Goal: Complete application form: Complete application form

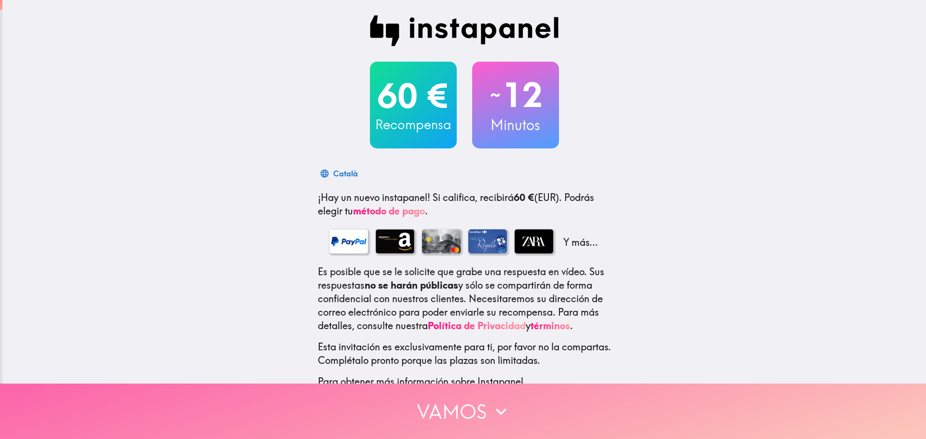
click at [464, 406] on button "Vamos" at bounding box center [463, 411] width 926 height 55
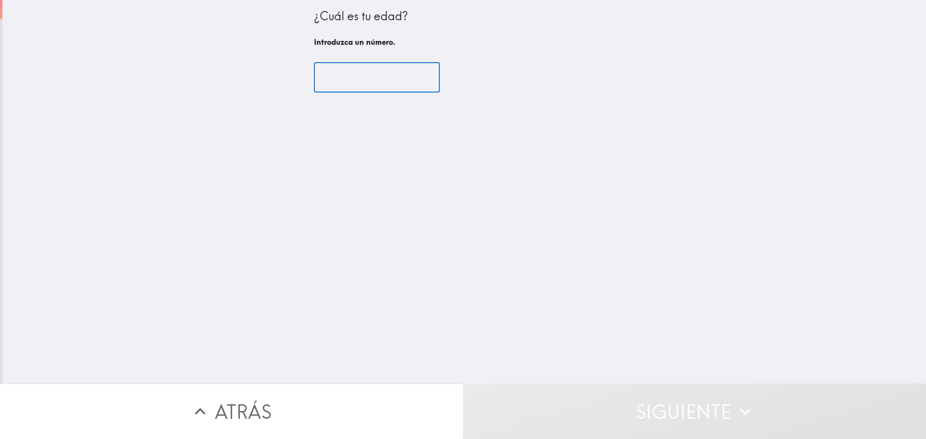
click at [370, 80] on input "number" at bounding box center [377, 78] width 126 height 30
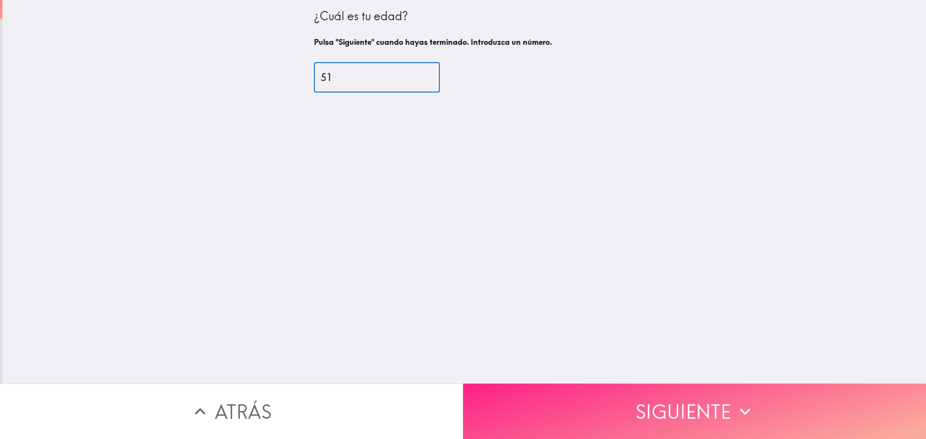
type input "51"
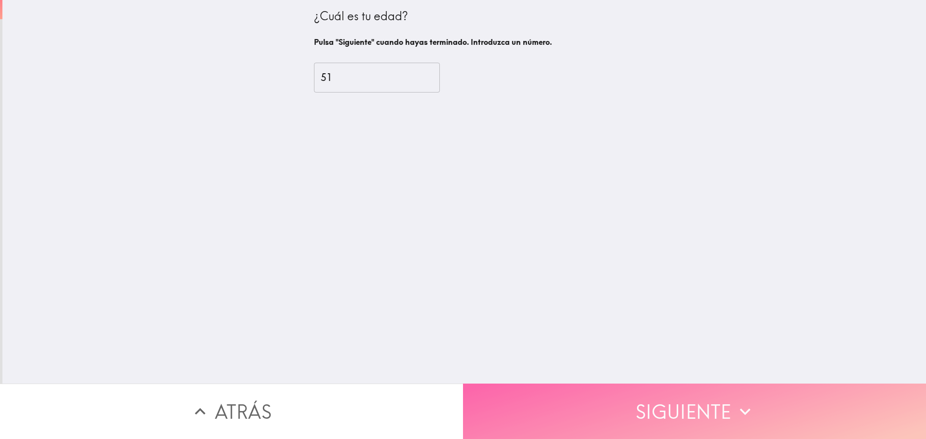
click at [595, 414] on button "Siguiente" at bounding box center [694, 411] width 463 height 55
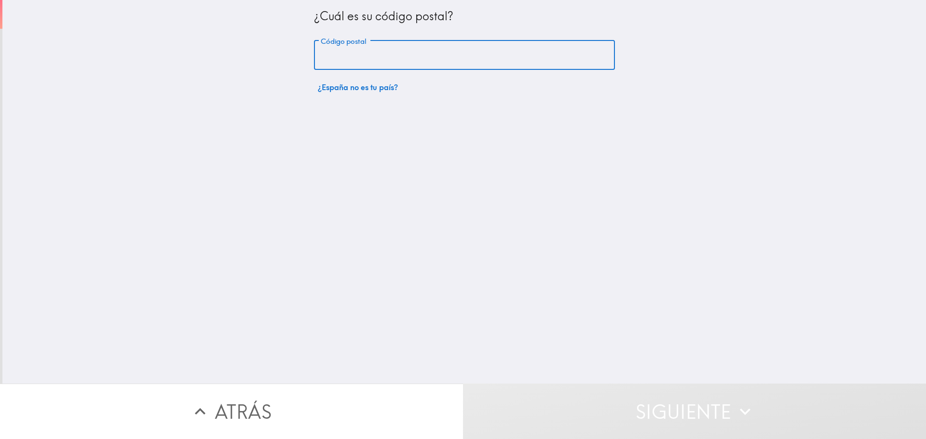
click at [373, 61] on input "Código postal" at bounding box center [464, 56] width 301 height 30
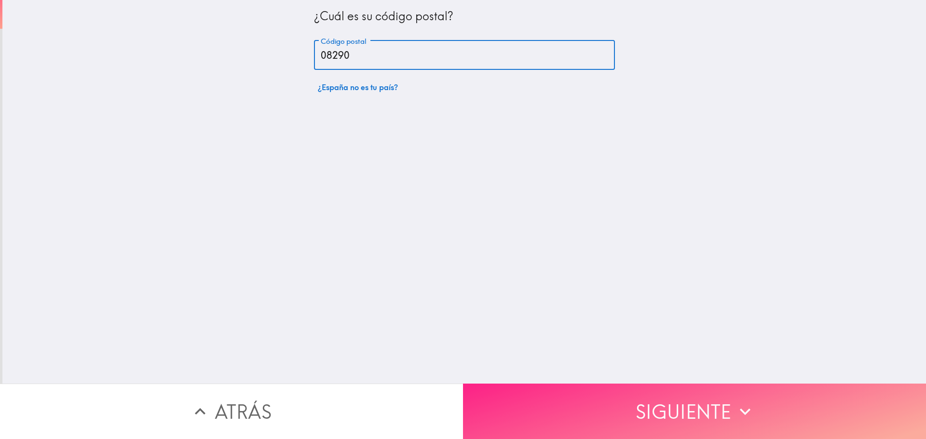
type input "08290"
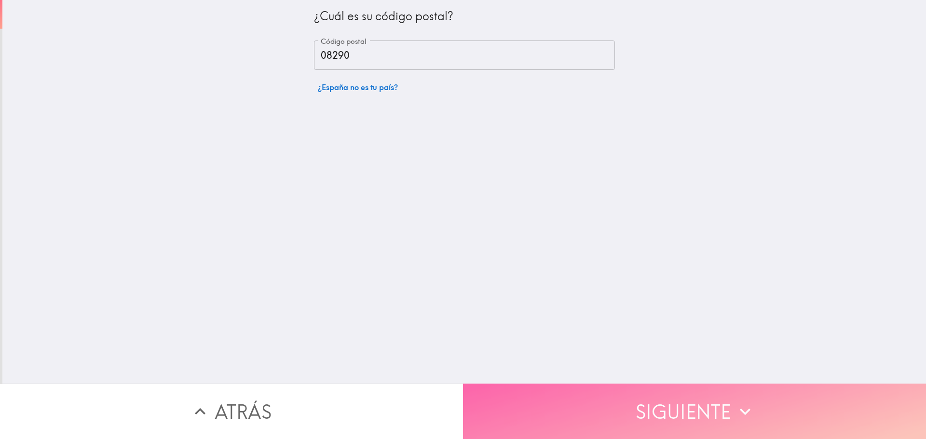
click at [563, 393] on button "Siguiente" at bounding box center [694, 411] width 463 height 55
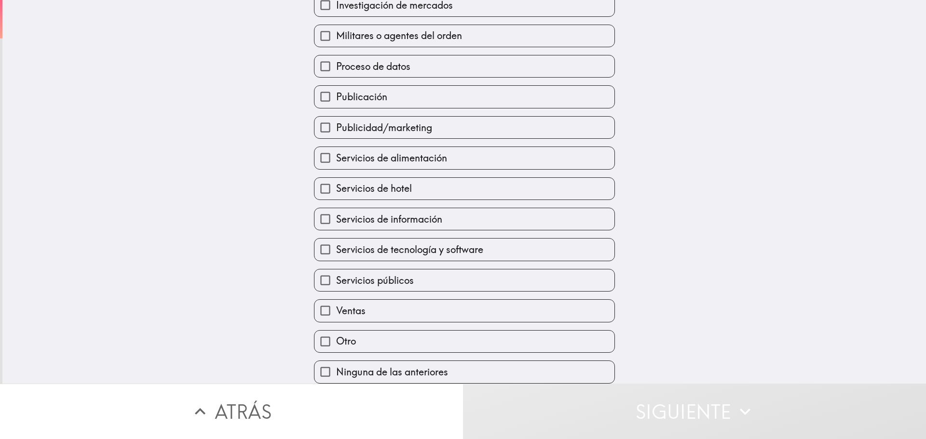
scroll to position [264, 0]
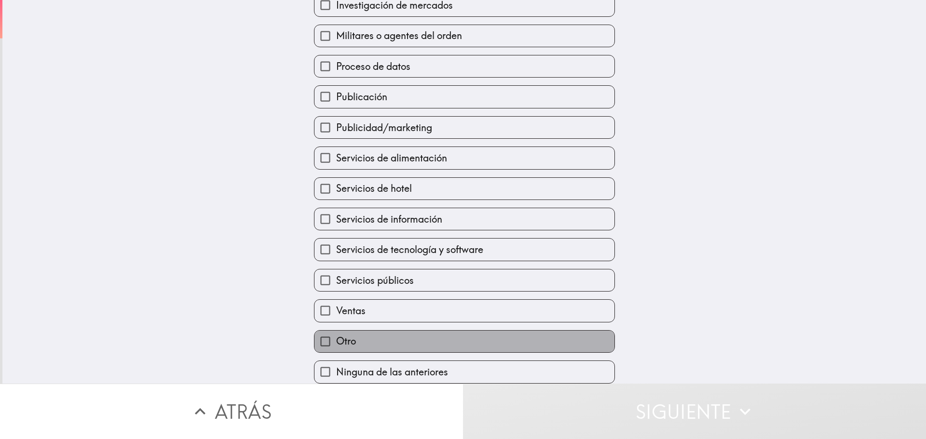
click at [360, 331] on label "Otro" at bounding box center [464, 342] width 300 height 22
click at [336, 331] on input "Otro" at bounding box center [325, 342] width 22 height 22
checkbox input "true"
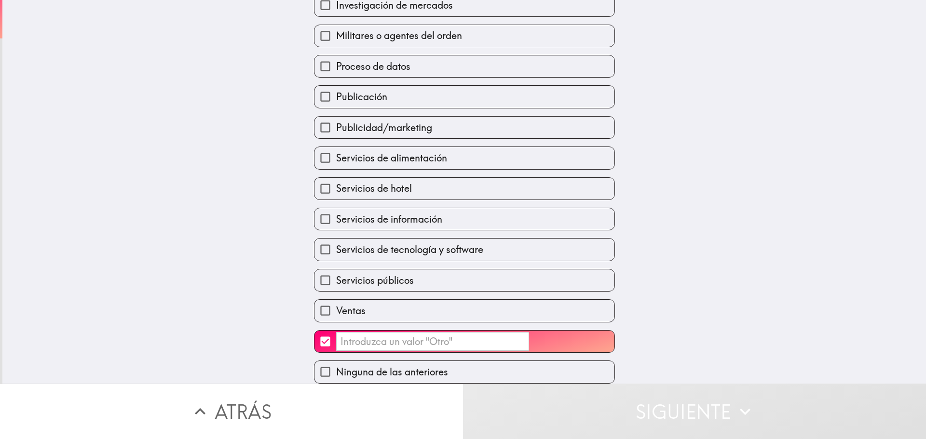
click at [415, 334] on input "​" at bounding box center [432, 341] width 193 height 19
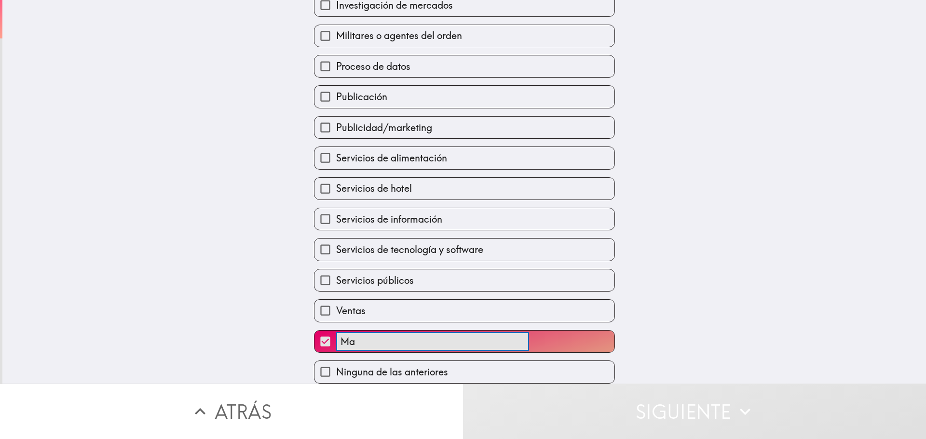
scroll to position [275, 0]
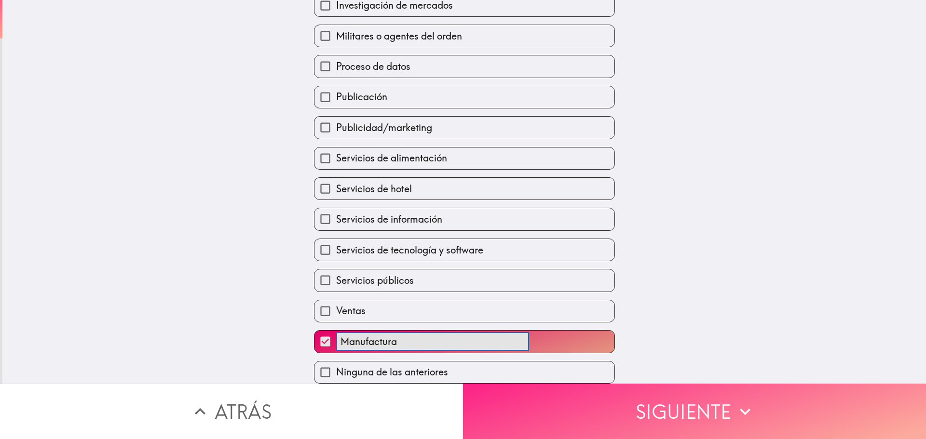
type input "Manufactura"
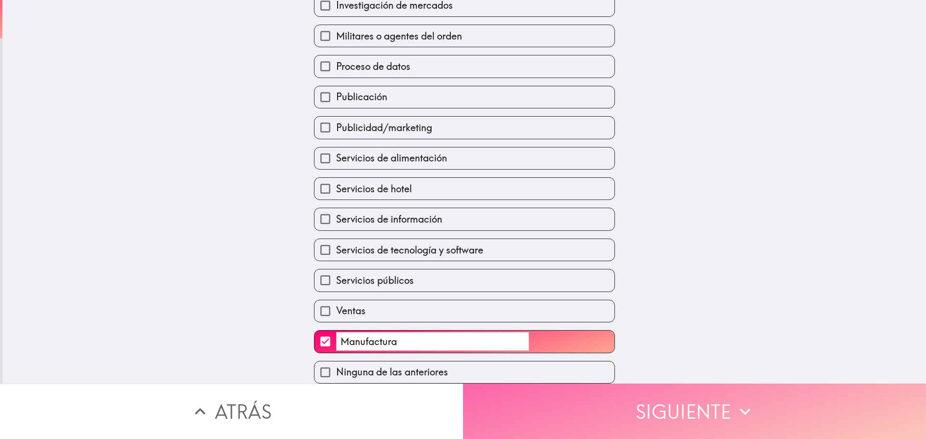
click at [756, 399] on button "Siguiente" at bounding box center [694, 411] width 463 height 55
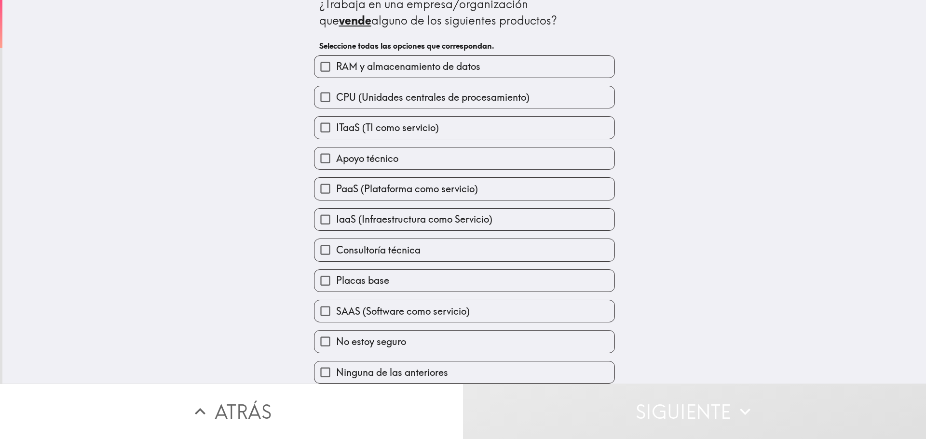
scroll to position [19, 0]
click at [418, 366] on span "Ninguna de las anteriores" at bounding box center [392, 373] width 112 height 14
click at [336, 366] on input "Ninguna de las anteriores" at bounding box center [325, 373] width 22 height 22
checkbox input "true"
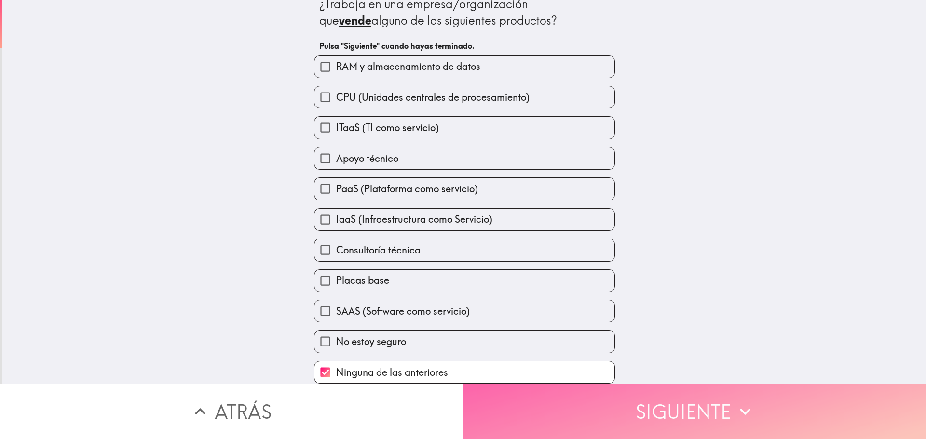
click at [621, 410] on button "Siguiente" at bounding box center [694, 411] width 463 height 55
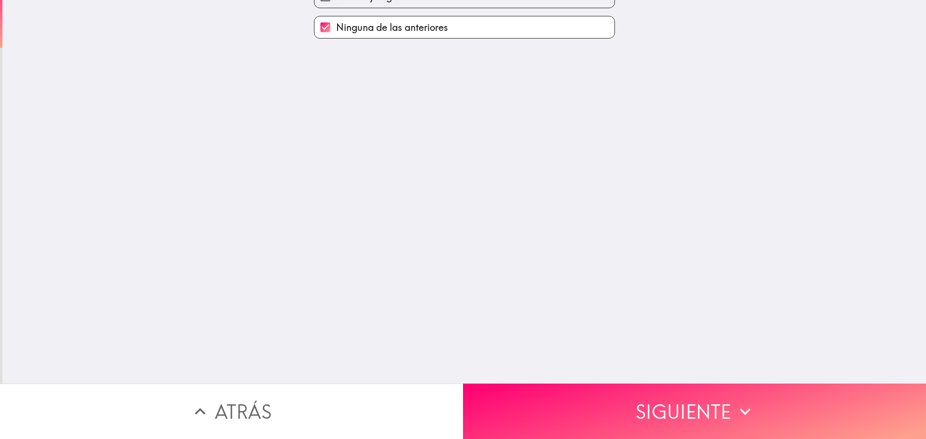
scroll to position [0, 0]
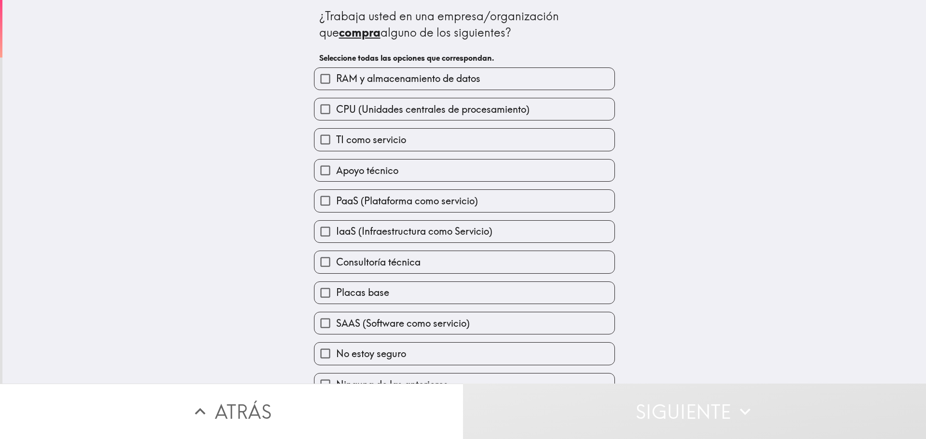
click at [318, 138] on input "TI como servicio" at bounding box center [325, 140] width 22 height 22
checkbox input "true"
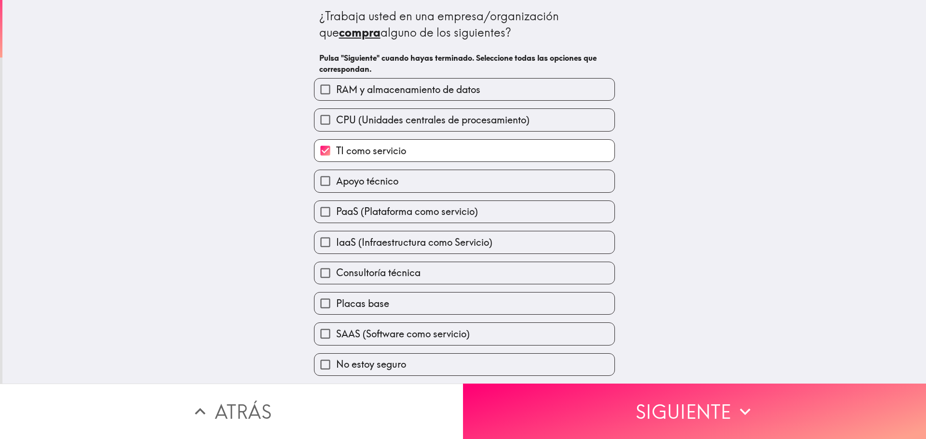
click at [315, 186] on input "Apoyo técnico" at bounding box center [325, 181] width 22 height 22
checkbox input "true"
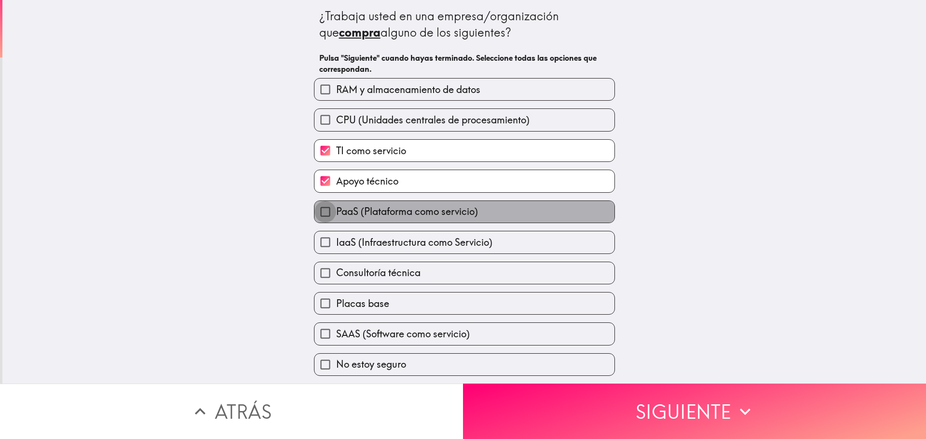
click at [314, 212] on input "PaaS (Plataforma como servicio)" at bounding box center [325, 212] width 22 height 22
checkbox input "true"
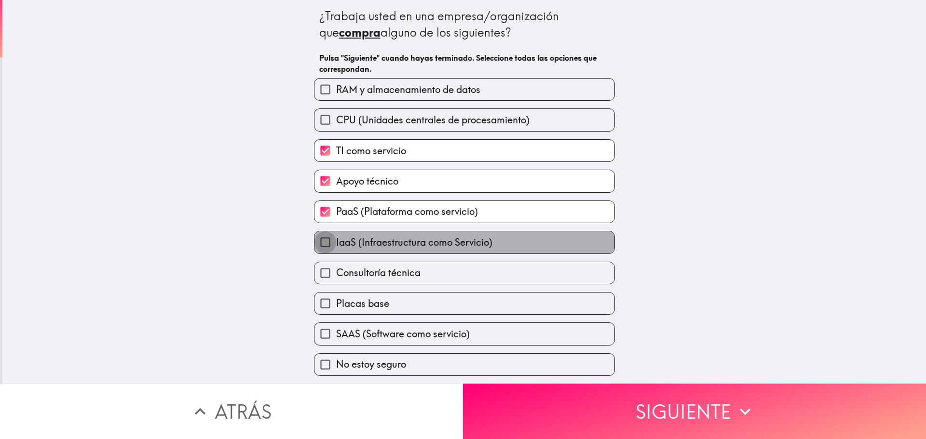
click at [315, 237] on input "IaaS (Infraestructura como Servicio)" at bounding box center [325, 242] width 22 height 22
checkbox input "true"
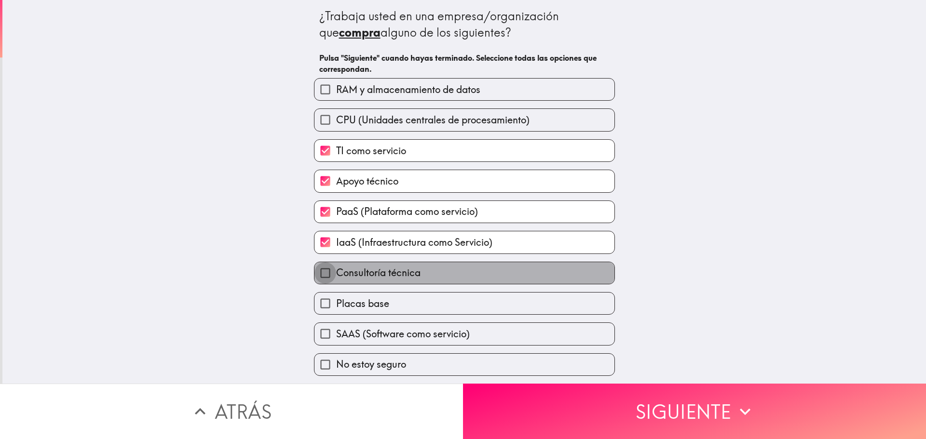
click at [314, 269] on input "Consultoría técnica" at bounding box center [325, 273] width 22 height 22
checkbox input "true"
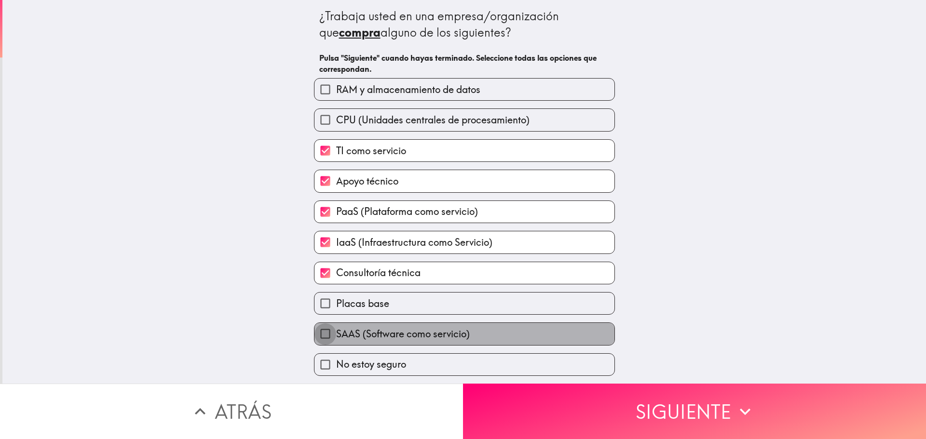
click at [324, 341] on input "SAAS (Software como servicio)" at bounding box center [325, 334] width 22 height 22
checkbox input "true"
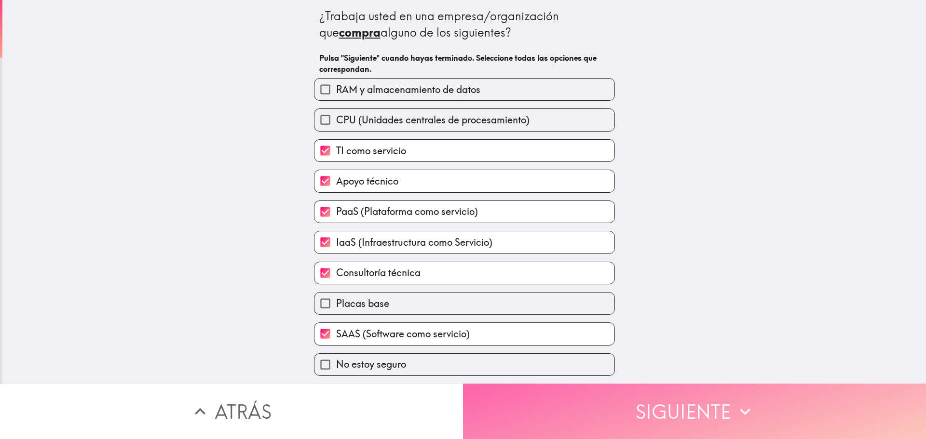
click at [679, 411] on button "Siguiente" at bounding box center [694, 411] width 463 height 55
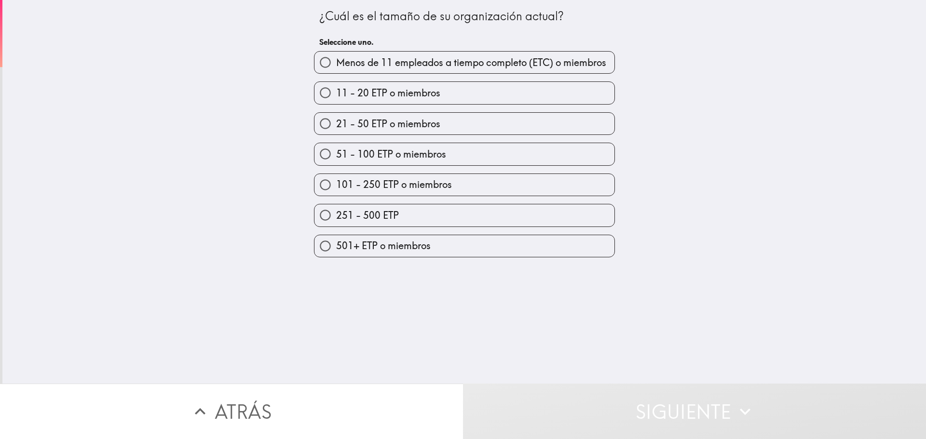
click at [336, 186] on span "101 - 250 ETP o miembros" at bounding box center [394, 185] width 116 height 14
click at [330, 186] on input "101 - 250 ETP o miembros" at bounding box center [325, 185] width 22 height 22
radio input "true"
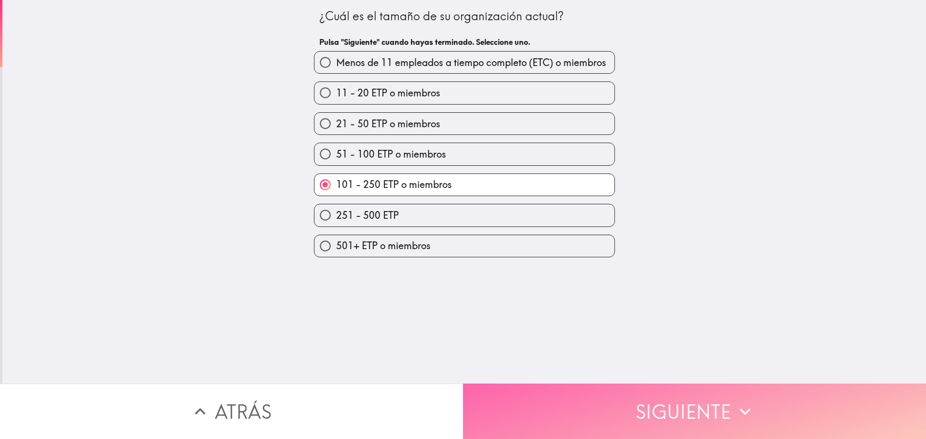
click at [658, 411] on button "Siguiente" at bounding box center [694, 411] width 463 height 55
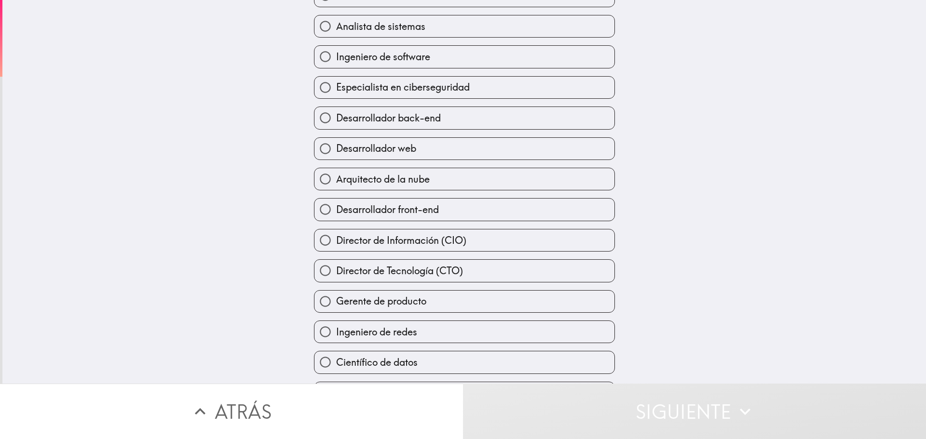
scroll to position [145, 0]
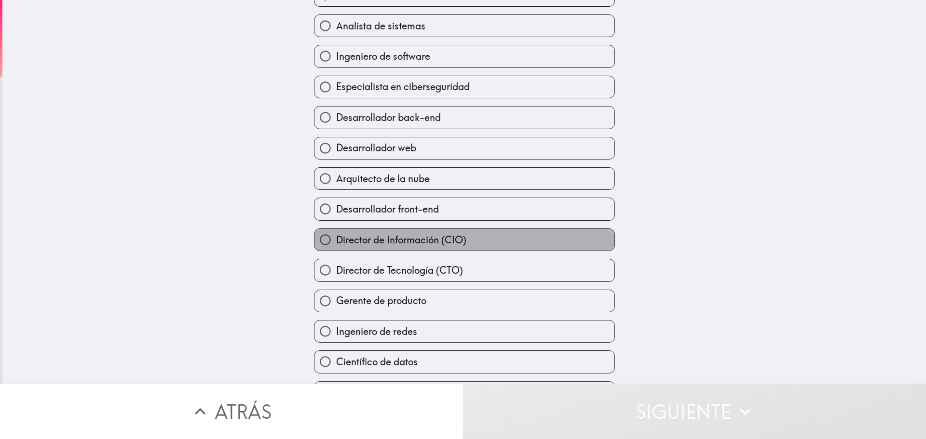
click at [401, 242] on span "Director de Información (CIO)" at bounding box center [401, 240] width 130 height 14
click at [336, 242] on input "Director de Información (CIO)" at bounding box center [325, 240] width 22 height 22
radio input "true"
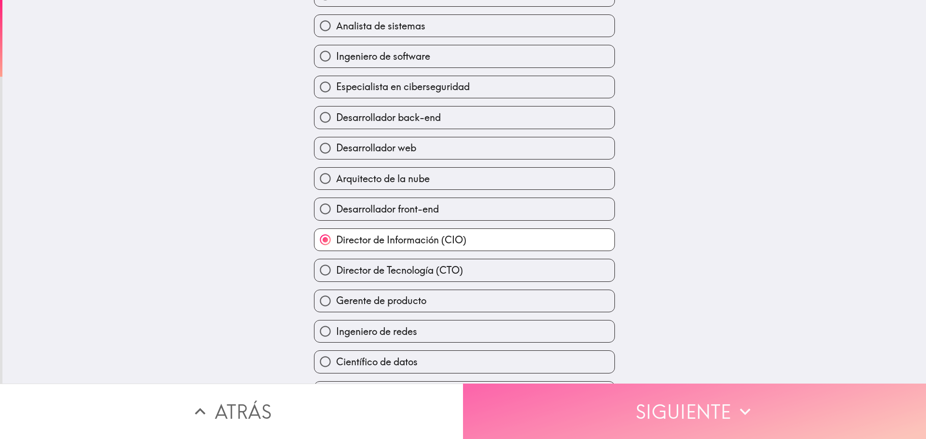
click at [707, 397] on button "Siguiente" at bounding box center [694, 411] width 463 height 55
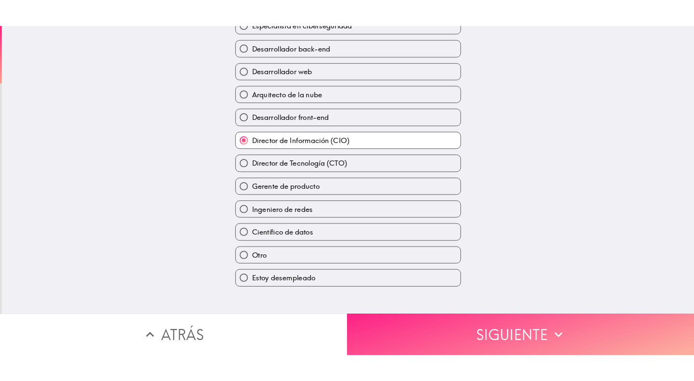
scroll to position [0, 0]
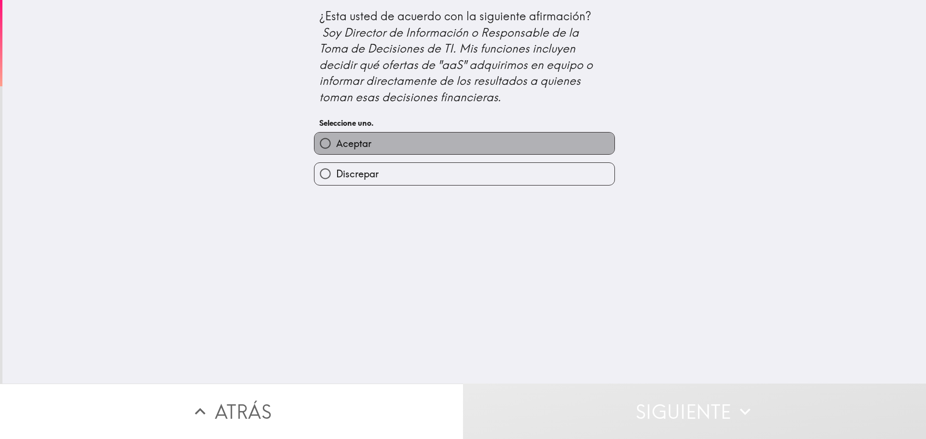
click at [419, 144] on label "Aceptar" at bounding box center [464, 144] width 300 height 22
click at [336, 144] on input "Aceptar" at bounding box center [325, 144] width 22 height 22
radio input "true"
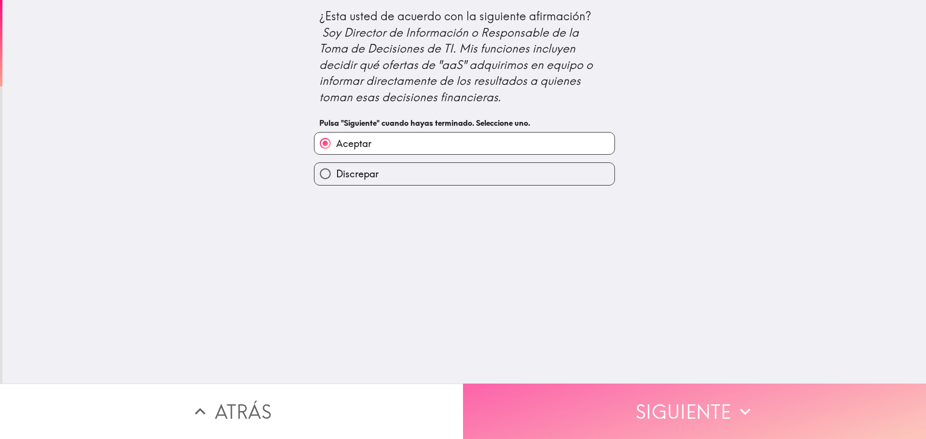
click at [666, 395] on button "Siguiente" at bounding box center [694, 411] width 463 height 55
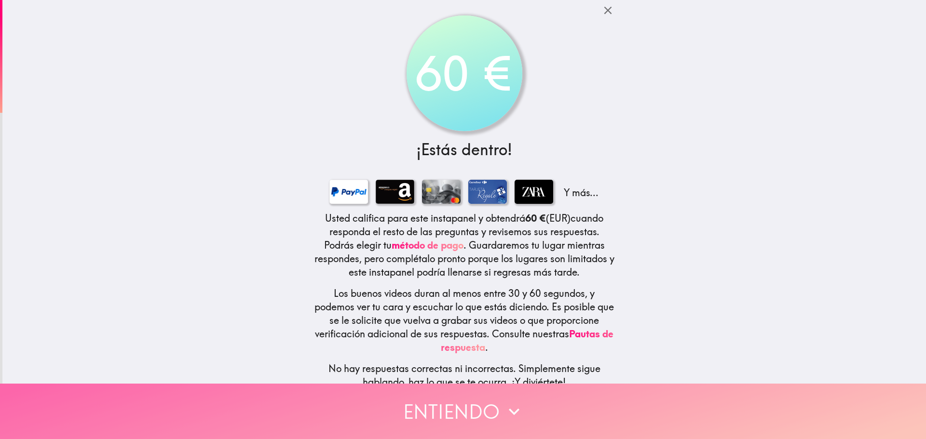
click at [490, 403] on button "Entiendo" at bounding box center [463, 411] width 926 height 55
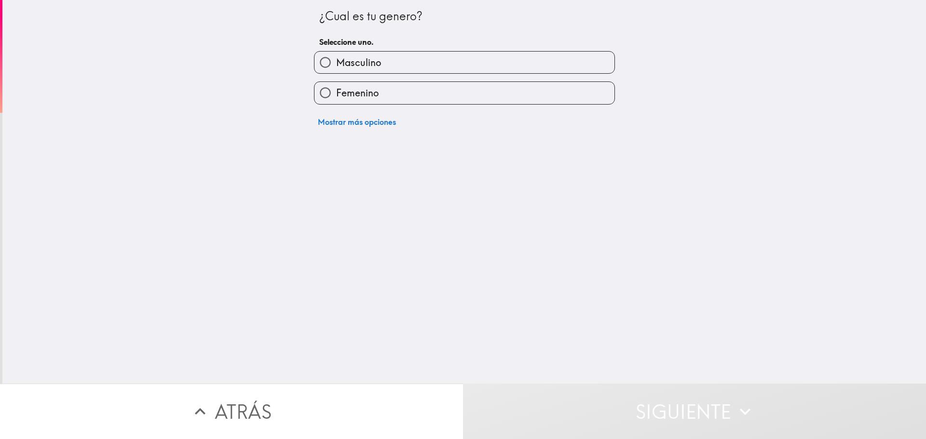
click at [365, 72] on label "Masculino" at bounding box center [464, 63] width 300 height 22
click at [336, 72] on input "Masculino" at bounding box center [325, 63] width 22 height 22
radio input "true"
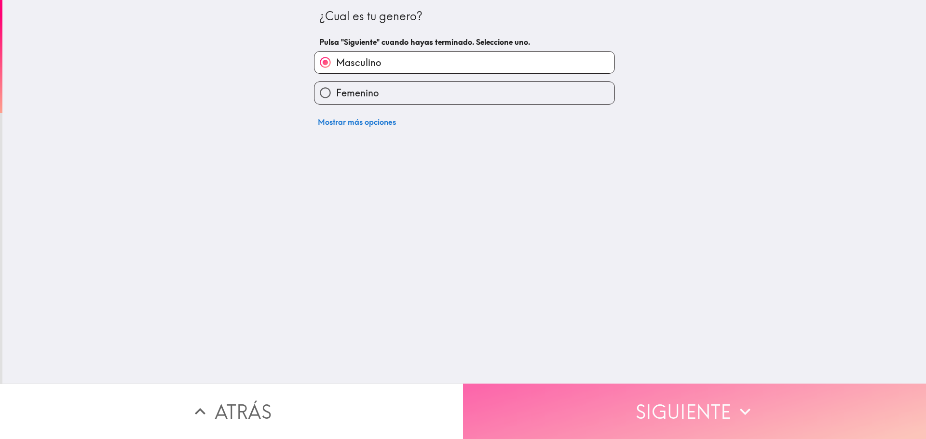
click at [627, 416] on button "Siguiente" at bounding box center [694, 411] width 463 height 55
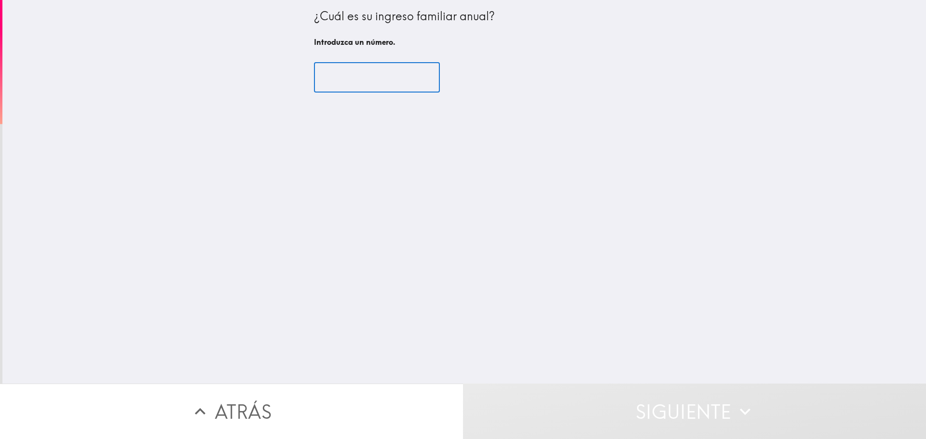
click at [380, 81] on input "number" at bounding box center [377, 78] width 126 height 30
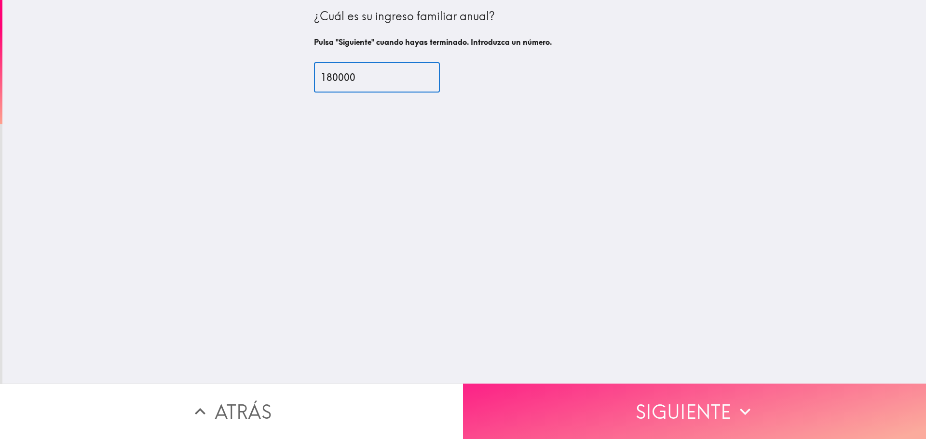
type input "180000"
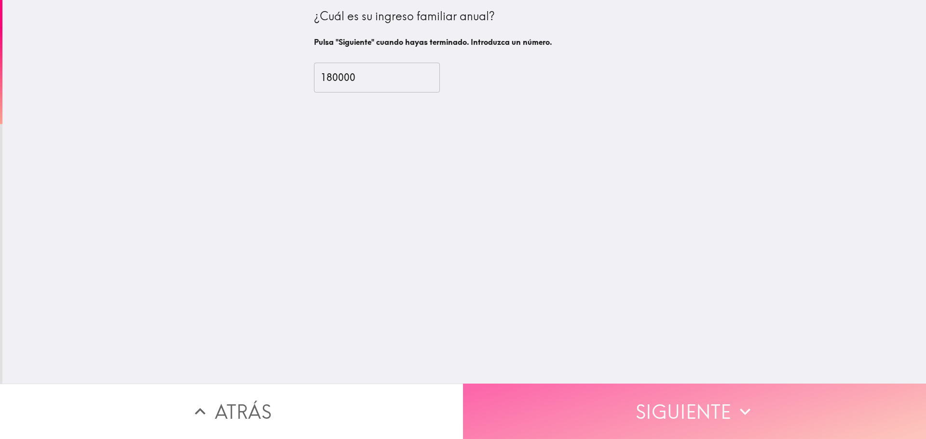
click at [588, 400] on button "Siguiente" at bounding box center [694, 411] width 463 height 55
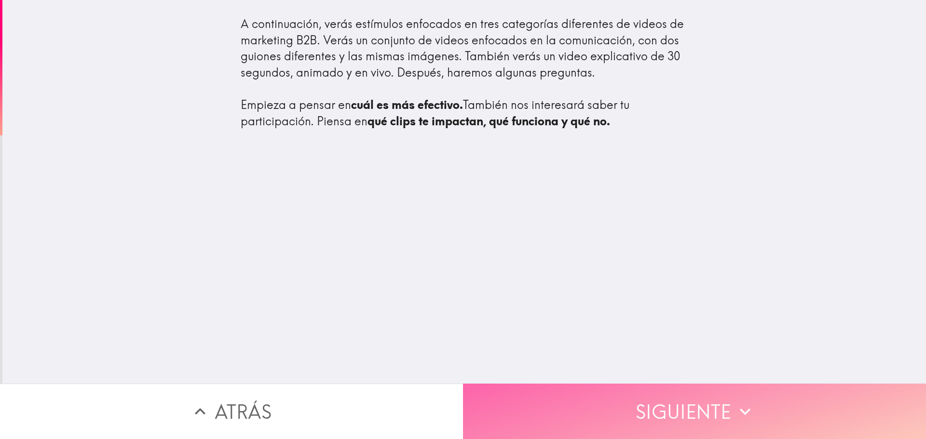
click at [667, 417] on button "Siguiente" at bounding box center [694, 411] width 463 height 55
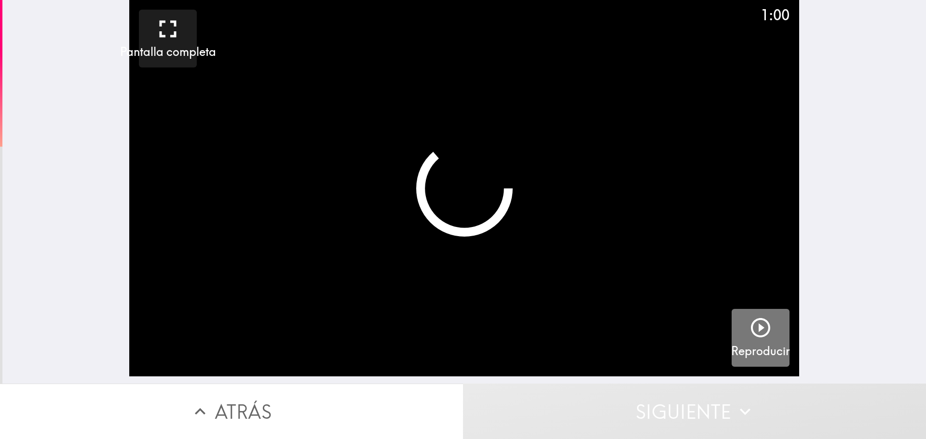
click at [758, 331] on icon "button" at bounding box center [760, 327] width 23 height 23
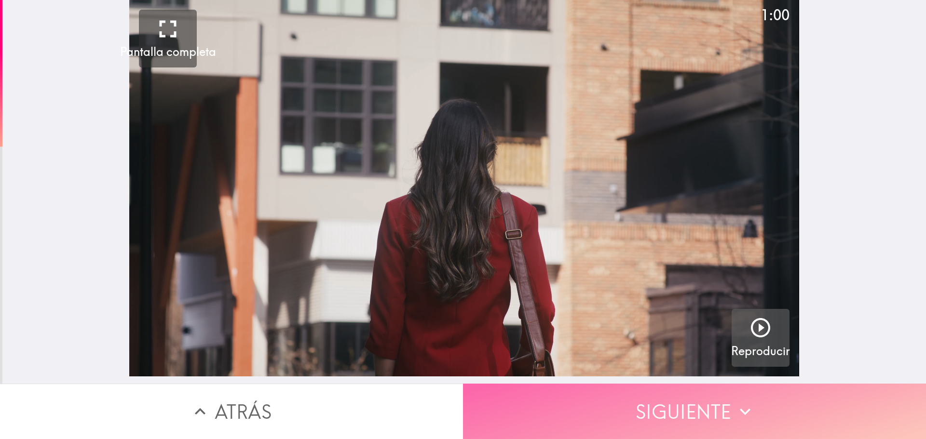
click at [694, 430] on button "Siguiente" at bounding box center [694, 411] width 463 height 55
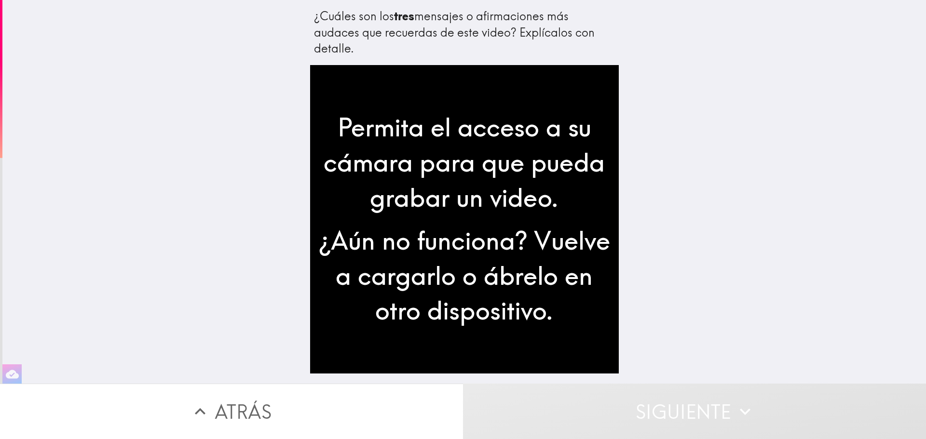
drag, startPoint x: 217, startPoint y: 137, endPoint x: 219, endPoint y: 153, distance: 16.5
click at [219, 153] on div "¿Cuáles son los tres mensajes o afirmaciones más audaces que recuerdas de este …" at bounding box center [463, 192] width 923 height 384
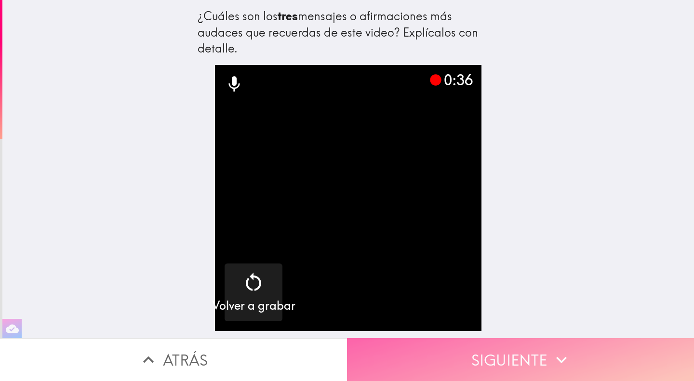
click at [521, 350] on button "Siguiente" at bounding box center [520, 360] width 347 height 43
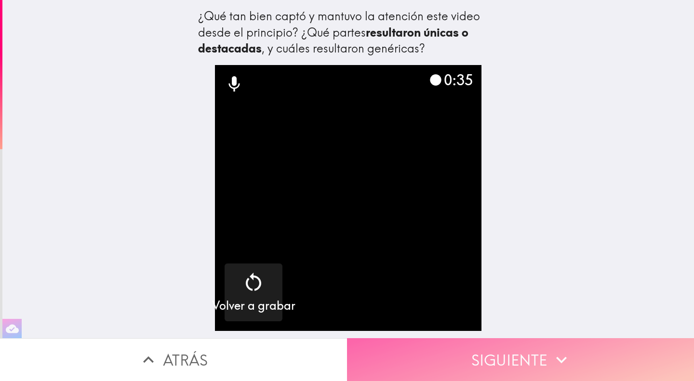
click at [521, 354] on button "Siguiente" at bounding box center [520, 360] width 347 height 43
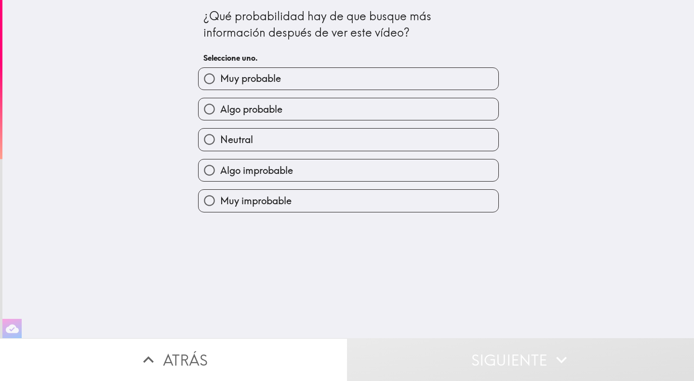
click at [227, 139] on span "Neutral" at bounding box center [236, 140] width 33 height 14
click at [220, 139] on input "Neutral" at bounding box center [210, 140] width 22 height 22
radio input "true"
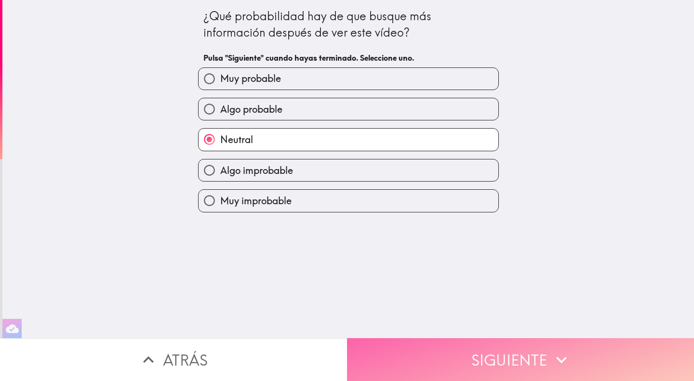
click at [495, 353] on button "Siguiente" at bounding box center [520, 360] width 347 height 43
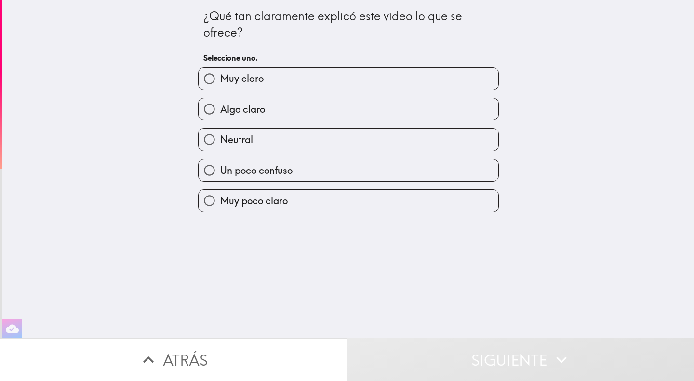
click at [307, 176] on label "Un poco confuso" at bounding box center [349, 171] width 300 height 22
click at [220, 176] on input "Un poco confuso" at bounding box center [210, 171] width 22 height 22
radio input "true"
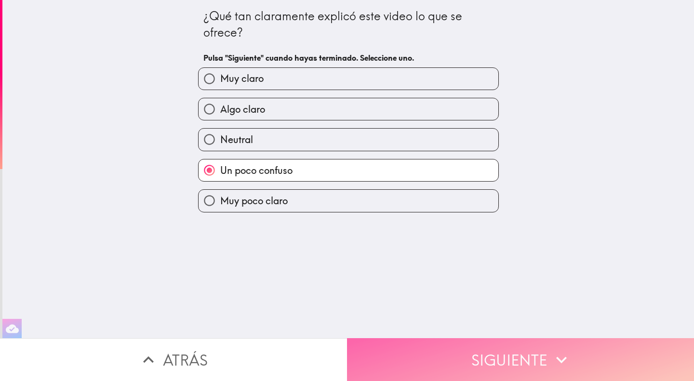
click at [460, 345] on button "Siguiente" at bounding box center [520, 360] width 347 height 43
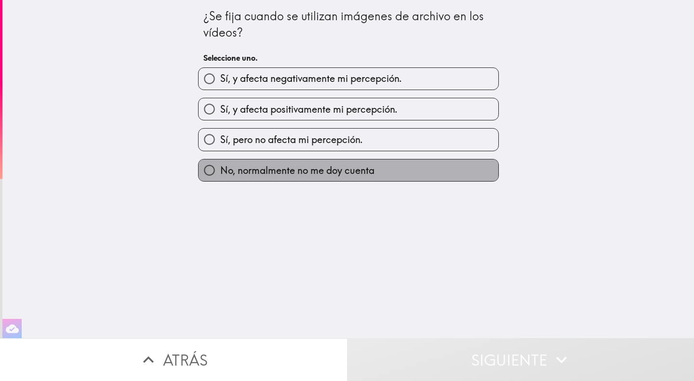
click at [273, 167] on span "No, normalmente no me doy cuenta" at bounding box center [297, 171] width 154 height 14
click at [220, 167] on input "No, normalmente no me doy cuenta" at bounding box center [210, 171] width 22 height 22
radio input "true"
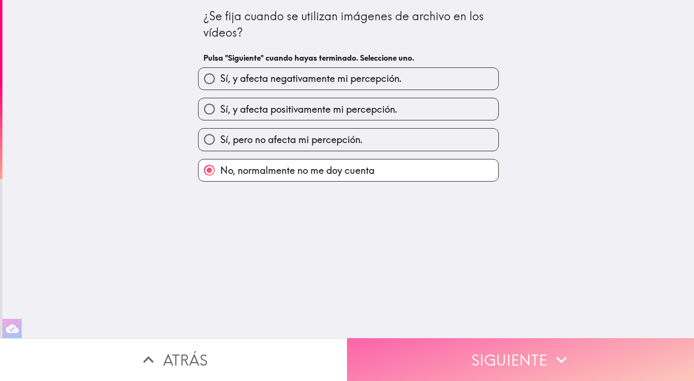
click at [529, 347] on button "Siguiente" at bounding box center [520, 360] width 347 height 43
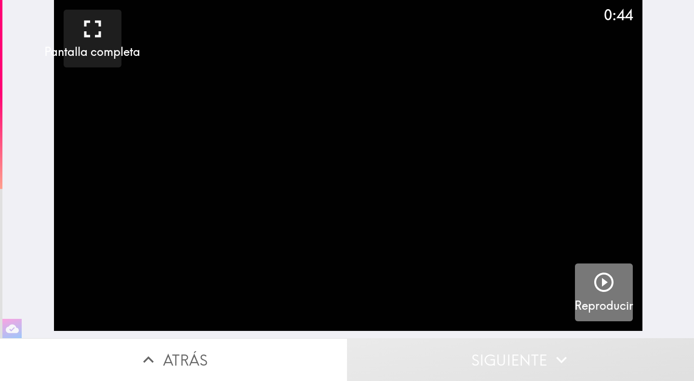
click at [593, 296] on div "button" at bounding box center [604, 284] width 23 height 27
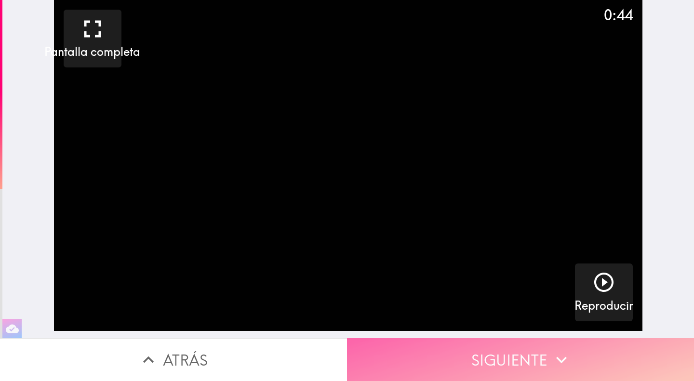
click at [530, 352] on button "Siguiente" at bounding box center [520, 360] width 347 height 43
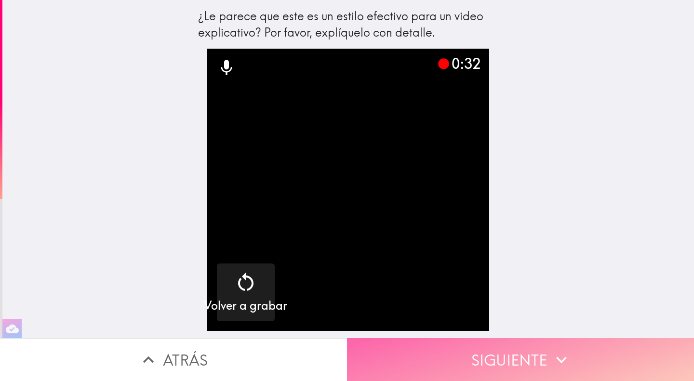
click at [530, 352] on button "Siguiente" at bounding box center [520, 360] width 347 height 43
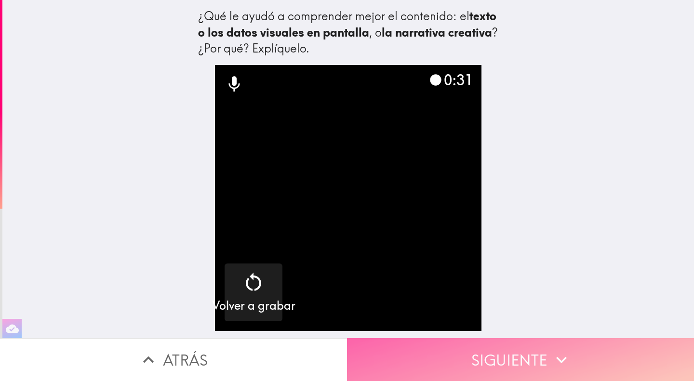
click at [530, 352] on button "Siguiente" at bounding box center [520, 360] width 347 height 43
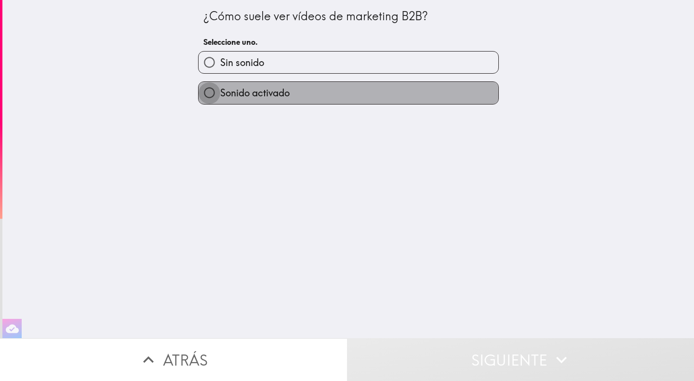
click at [213, 96] on input "Sonido activado" at bounding box center [210, 93] width 22 height 22
radio input "true"
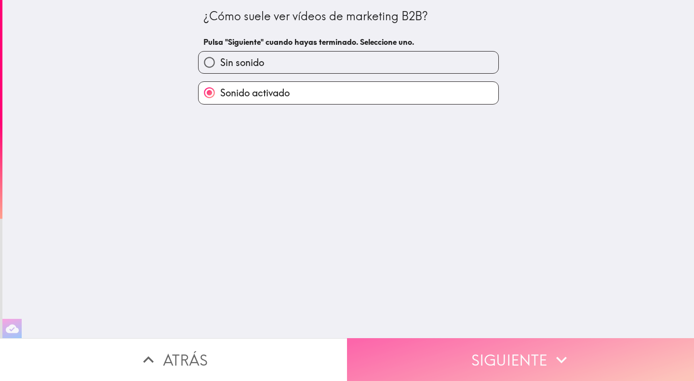
click at [482, 346] on button "Siguiente" at bounding box center [520, 360] width 347 height 43
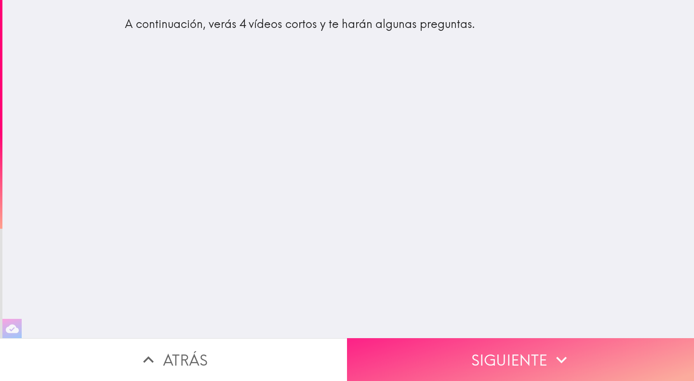
click at [494, 361] on button "Siguiente" at bounding box center [520, 360] width 347 height 43
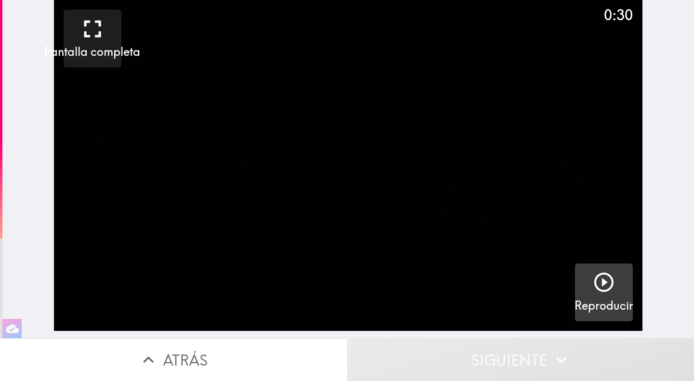
click at [593, 289] on icon "button" at bounding box center [604, 282] width 23 height 23
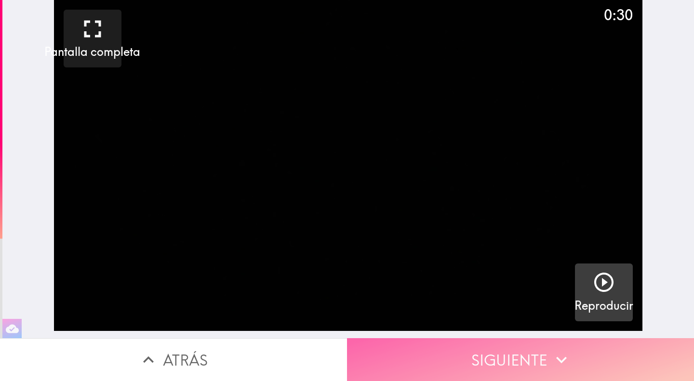
click at [537, 353] on button "Siguiente" at bounding box center [520, 360] width 347 height 43
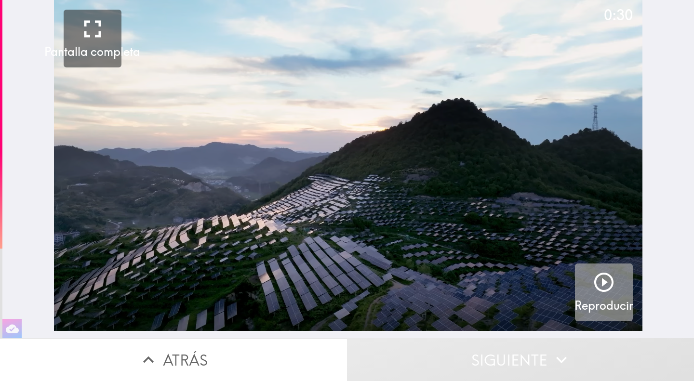
click at [604, 282] on icon "button" at bounding box center [604, 282] width 23 height 23
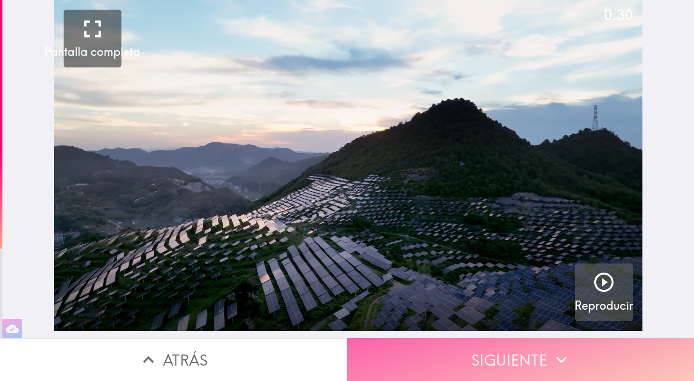
click at [530, 352] on button "Siguiente" at bounding box center [520, 360] width 347 height 43
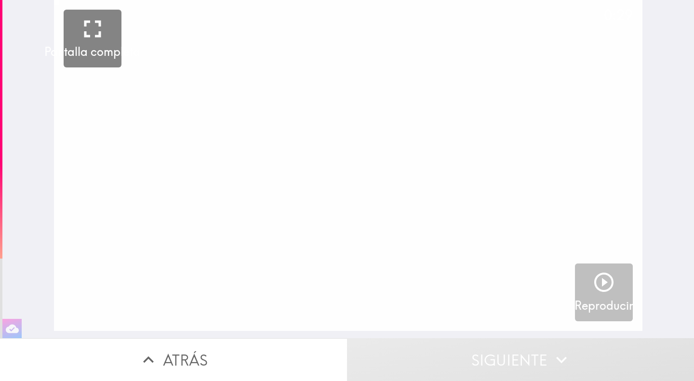
click at [582, 285] on div "Reproducir" at bounding box center [604, 292] width 59 height 43
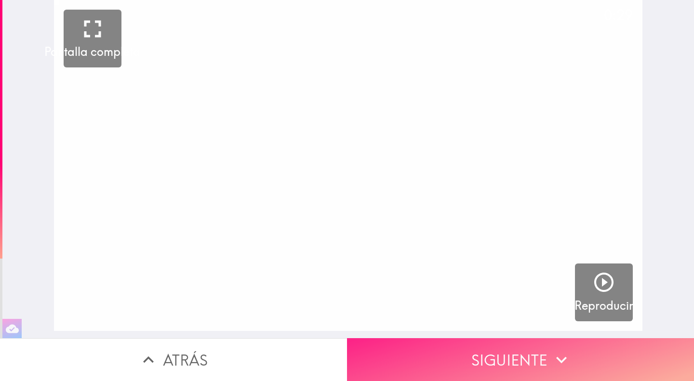
click at [521, 352] on button "Siguiente" at bounding box center [520, 360] width 347 height 43
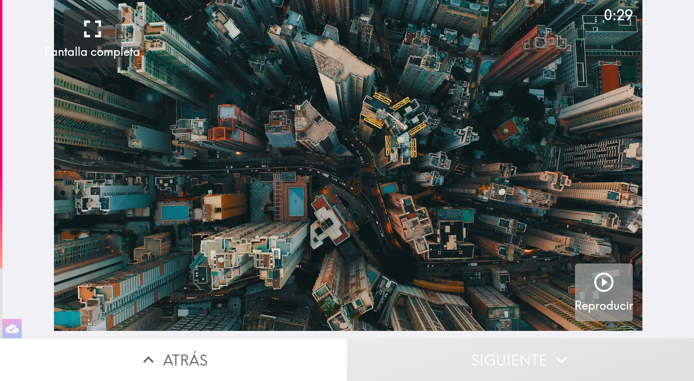
click at [596, 281] on icon "button" at bounding box center [604, 282] width 19 height 19
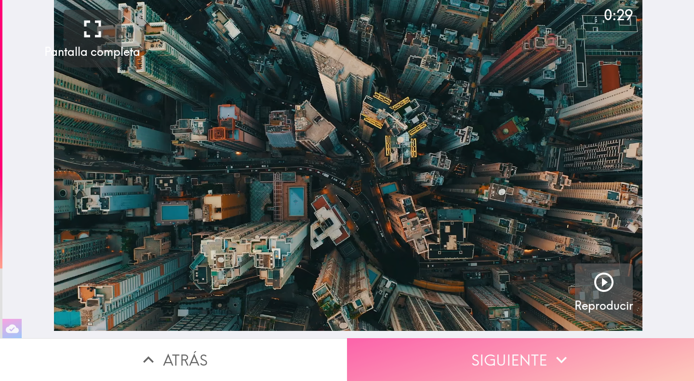
click at [551, 361] on icon "button" at bounding box center [561, 360] width 21 height 21
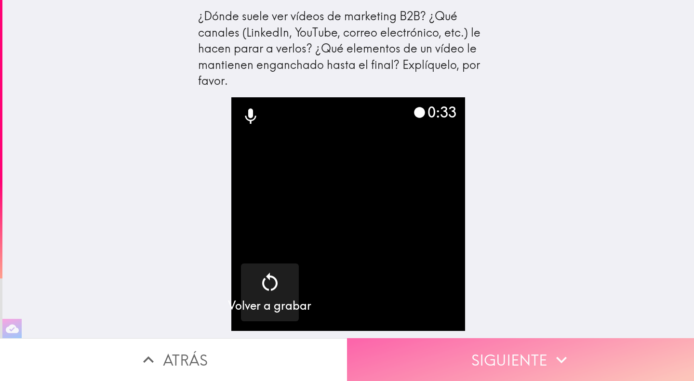
click at [500, 349] on button "Siguiente" at bounding box center [520, 360] width 347 height 43
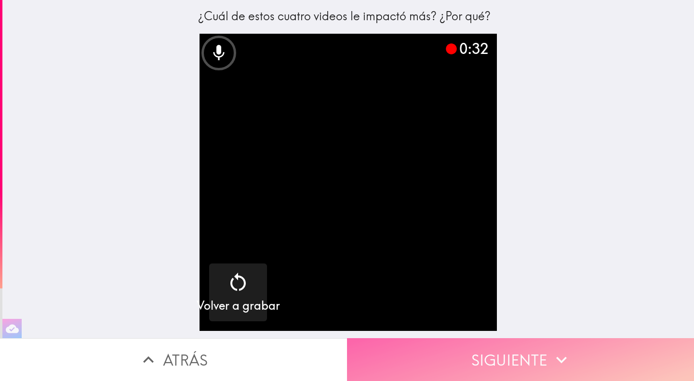
click at [500, 349] on button "Siguiente" at bounding box center [520, 360] width 347 height 43
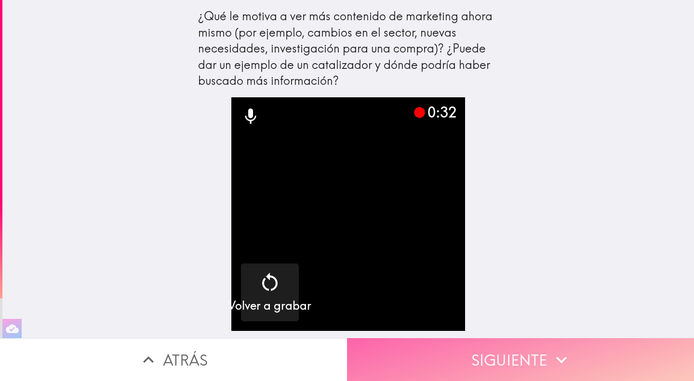
click at [500, 349] on button "Siguiente" at bounding box center [520, 360] width 347 height 43
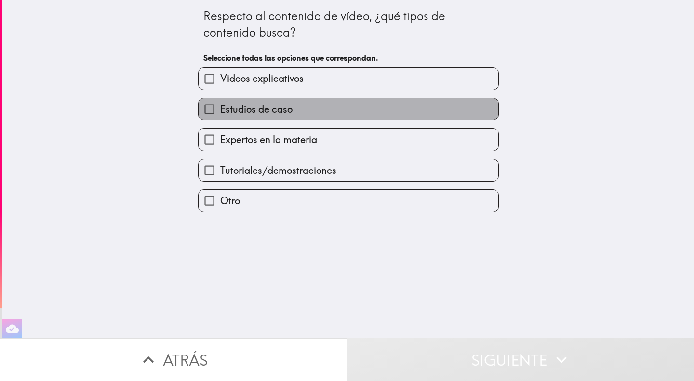
click at [233, 100] on label "Estudios de caso" at bounding box center [349, 109] width 300 height 22
click at [220, 100] on input "Estudios de caso" at bounding box center [210, 109] width 22 height 22
checkbox input "true"
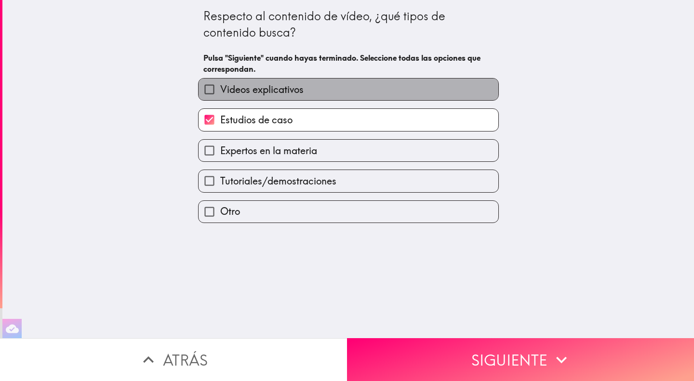
click at [220, 89] on span "Videos explicativos" at bounding box center [261, 90] width 83 height 14
click at [214, 89] on input "Videos explicativos" at bounding box center [210, 90] width 22 height 22
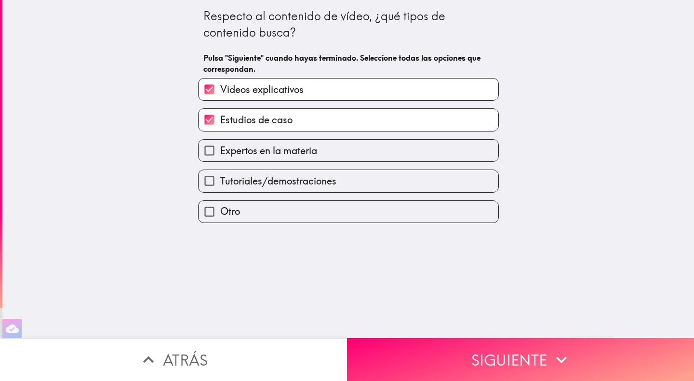
click at [220, 89] on span "Videos explicativos" at bounding box center [261, 90] width 83 height 14
click at [214, 89] on input "Videos explicativos" at bounding box center [210, 90] width 22 height 22
checkbox input "false"
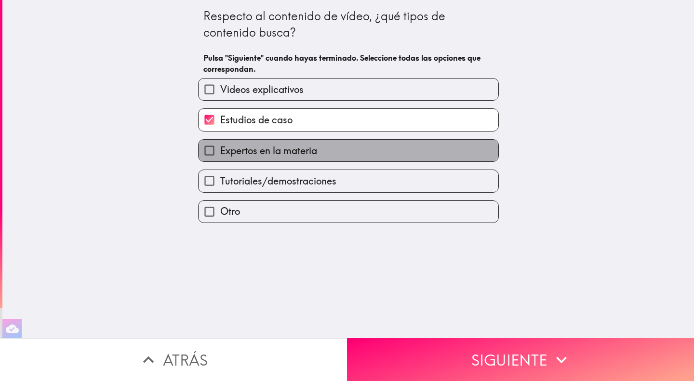
click at [223, 152] on span "Expertos en la materia" at bounding box center [268, 151] width 97 height 14
click at [220, 152] on input "Expertos en la materia" at bounding box center [210, 151] width 22 height 22
checkbox input "true"
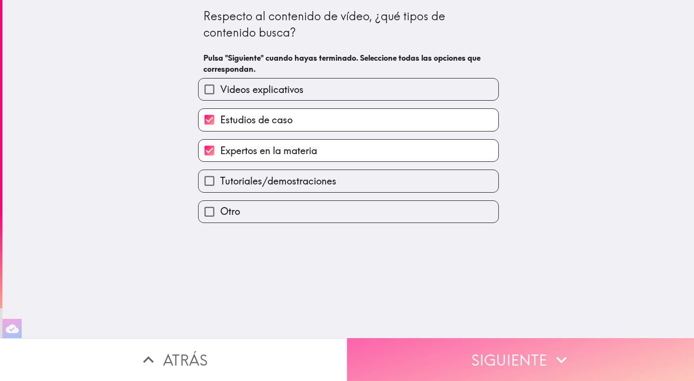
click at [512, 353] on button "Siguiente" at bounding box center [520, 360] width 347 height 43
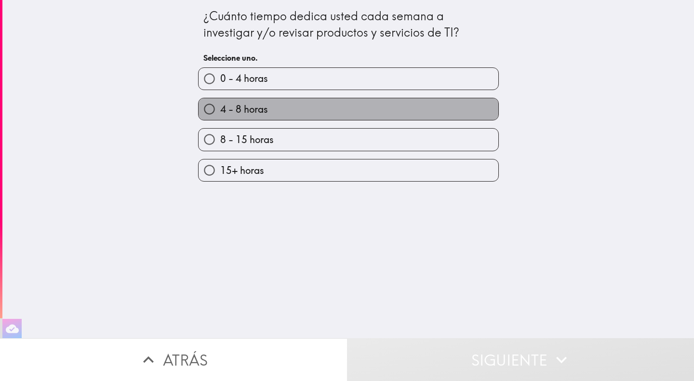
click at [250, 115] on span "4 - 8 horas" at bounding box center [244, 110] width 48 height 14
click at [220, 115] on input "4 - 8 horas" at bounding box center [210, 109] width 22 height 22
radio input "true"
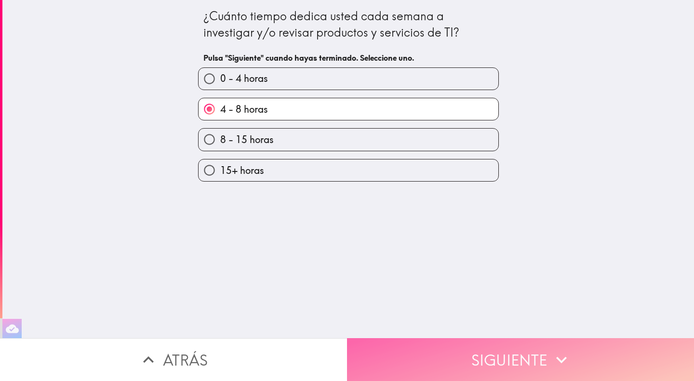
click at [428, 352] on button "Siguiente" at bounding box center [520, 360] width 347 height 43
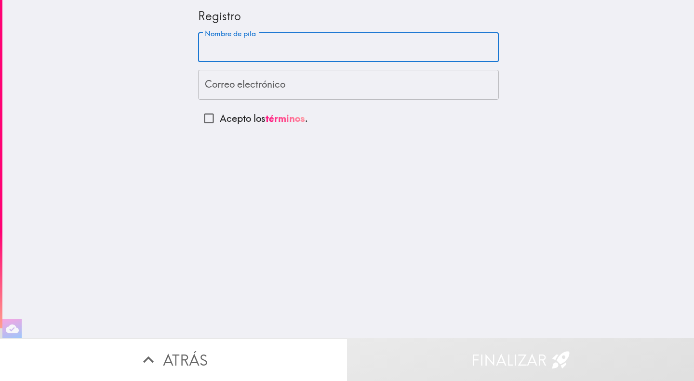
click at [264, 52] on input "Nombre de pila" at bounding box center [348, 48] width 301 height 30
click at [286, 41] on input "Nombre de pila" at bounding box center [348, 48] width 301 height 30
click at [284, 49] on input "Nombre de pila" at bounding box center [348, 48] width 301 height 30
type input "[PERSON_NAME]"
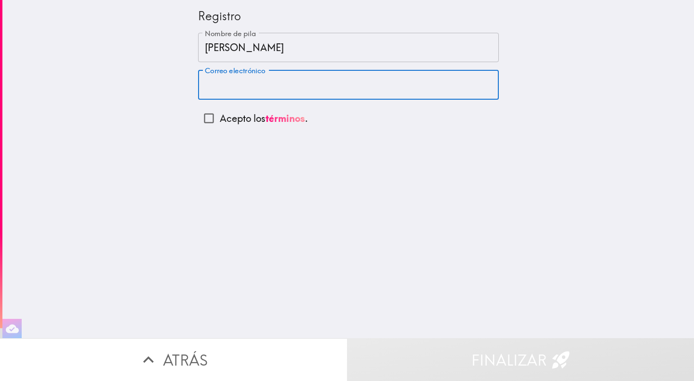
click at [418, 81] on input "Correo electrónico" at bounding box center [348, 85] width 301 height 30
type input "[PERSON_NAME][EMAIL_ADDRESS][PERSON_NAME][DOMAIN_NAME]"
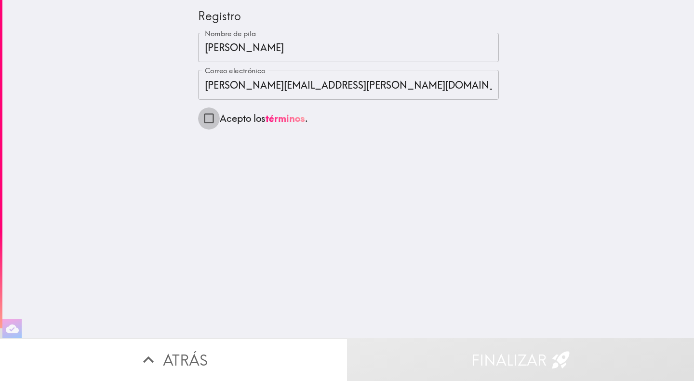
click at [198, 116] on input "Acepto los términos ." at bounding box center [209, 119] width 22 height 22
checkbox input "true"
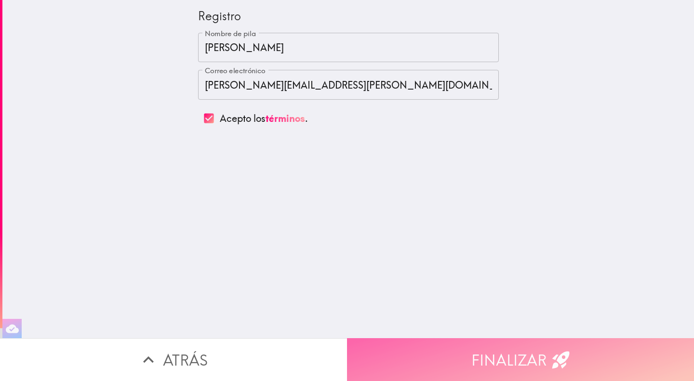
click at [571, 347] on button "Finalizar" at bounding box center [520, 360] width 347 height 43
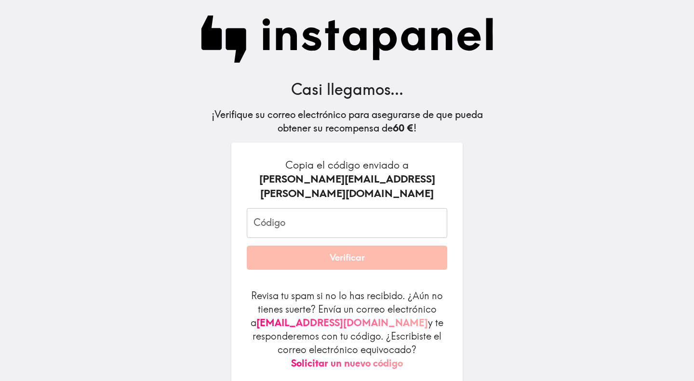
click at [294, 215] on input "Código" at bounding box center [347, 223] width 201 height 30
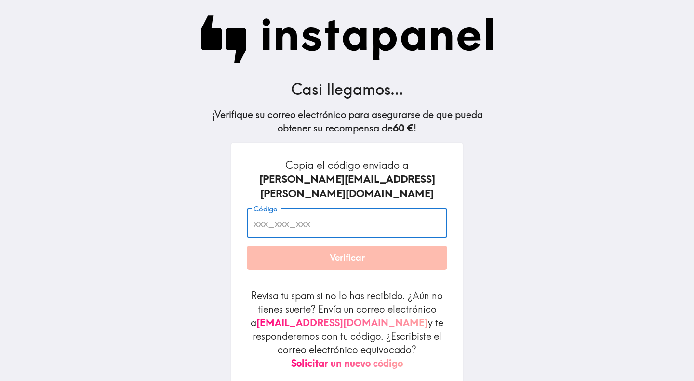
paste input "q2d_7dE_2FK"
type input "q2d_7dE_2FK"
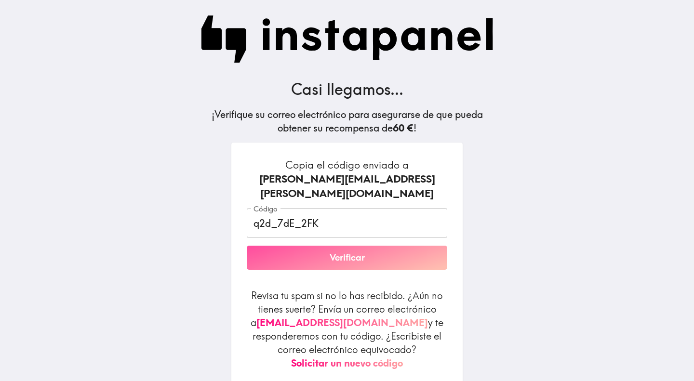
click at [327, 246] on button "Verificar" at bounding box center [347, 258] width 201 height 24
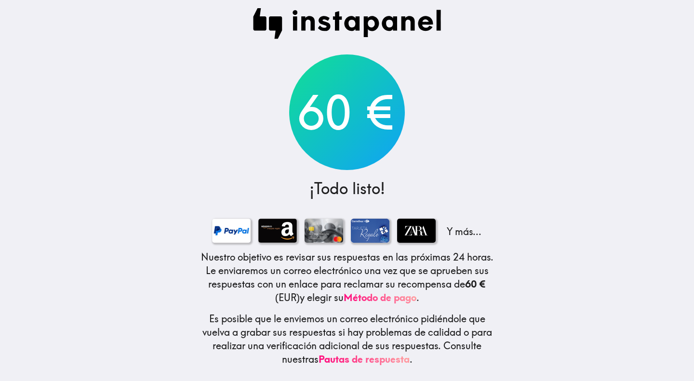
scroll to position [14, 0]
